Goal: Information Seeking & Learning: Find specific page/section

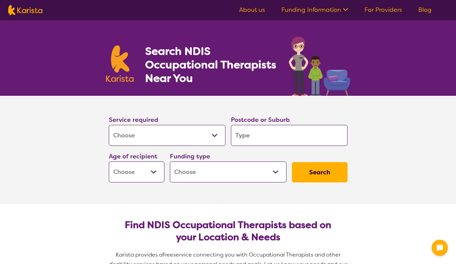
select select "[MEDICAL_DATA]"
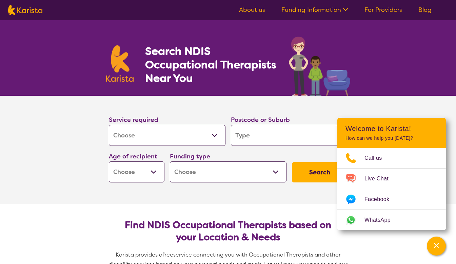
click at [216, 139] on select "Allied Health Assistant Assessment ([MEDICAL_DATA] or [MEDICAL_DATA]) Behaviour…" at bounding box center [167, 135] width 117 height 21
select select "Counselling"
click at [109, 125] on select "Allied Health Assistant Assessment ([MEDICAL_DATA] or [MEDICAL_DATA]) Behaviour…" at bounding box center [167, 135] width 117 height 21
select select "Counselling"
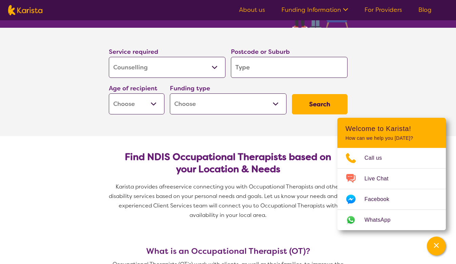
scroll to position [79, 0]
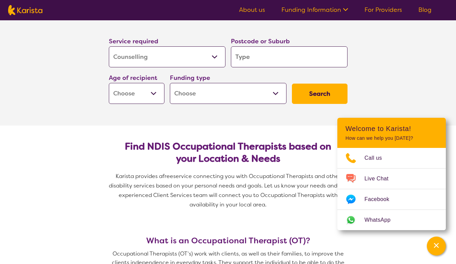
click at [318, 57] on input "search" at bounding box center [289, 56] width 117 height 21
type input "3"
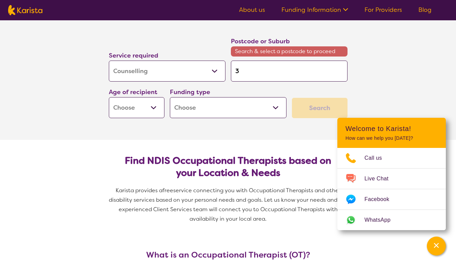
type input "31"
type input "314"
type input "3143"
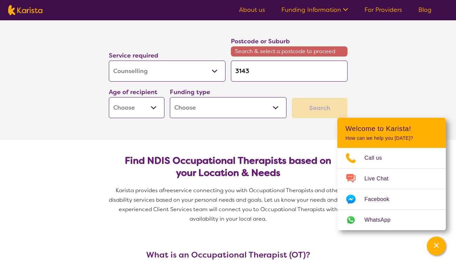
type input "3143"
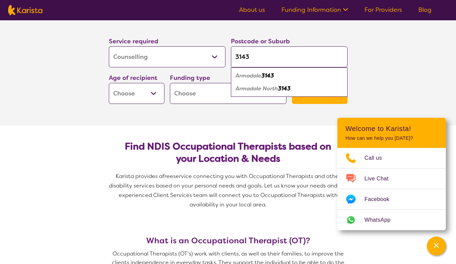
type input "3143"
click at [272, 77] on em "3143" at bounding box center [267, 75] width 13 height 7
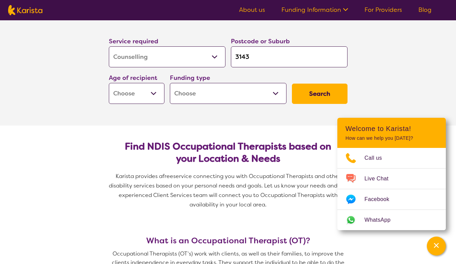
click at [155, 94] on select "Early Childhood - 0 to 9 Child - 10 to 11 Adolescent - 12 to 17 Adult - 18 to 6…" at bounding box center [137, 93] width 56 height 21
select select "AD"
click at [109, 83] on select "Early Childhood - 0 to 9 Child - 10 to 11 Adolescent - 12 to 17 Adult - 18 to 6…" at bounding box center [137, 93] width 56 height 21
select select "AD"
click at [227, 98] on select "Home Care Package (HCP) National Disability Insurance Scheme (NDIS) I don't know" at bounding box center [228, 93] width 117 height 21
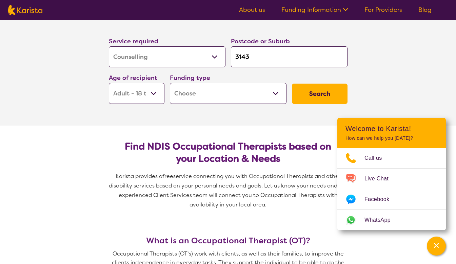
select select "i-don-t-know"
click at [170, 83] on select "Home Care Package (HCP) National Disability Insurance Scheme (NDIS) I don't know" at bounding box center [228, 93] width 117 height 21
select select "i-don-t-know"
click at [330, 96] on button "Search" at bounding box center [320, 94] width 56 height 20
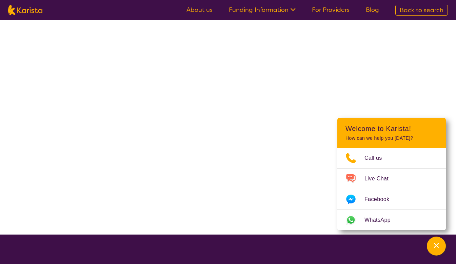
select select "Counselling"
select select "AD"
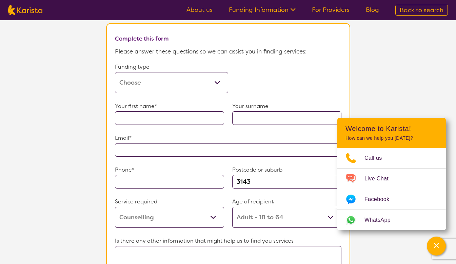
scroll to position [393, 0]
click at [207, 80] on select "Home Care Package (HCP) Home Care Package - Level 1 Home Care Package - Level 2…" at bounding box center [171, 82] width 113 height 21
click at [115, 72] on select "Home Care Package (HCP) Home Care Package - Level 1 Home Care Package - Level 2…" at bounding box center [171, 82] width 113 height 21
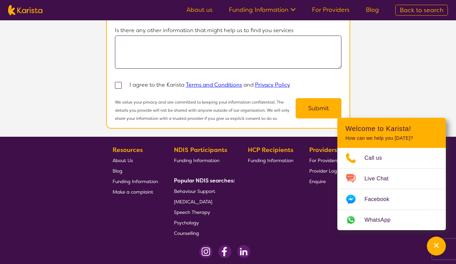
scroll to position [603, 0]
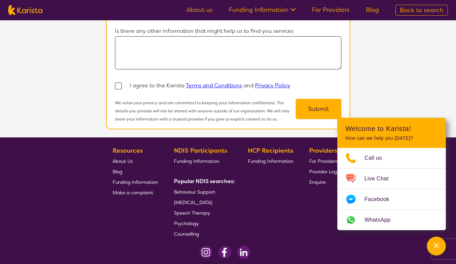
click at [193, 233] on span "Counselling" at bounding box center [186, 234] width 25 height 6
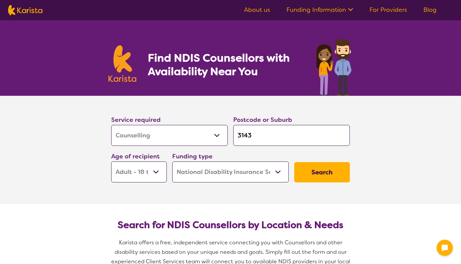
select select "Counselling"
select select "AD"
select select "NDIS"
select select "Counselling"
select select "AD"
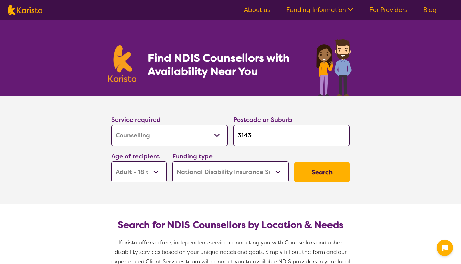
select select "NDIS"
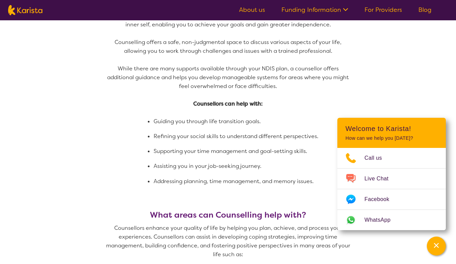
scroll to position [331, 0]
